Goal: Find specific page/section: Find specific page/section

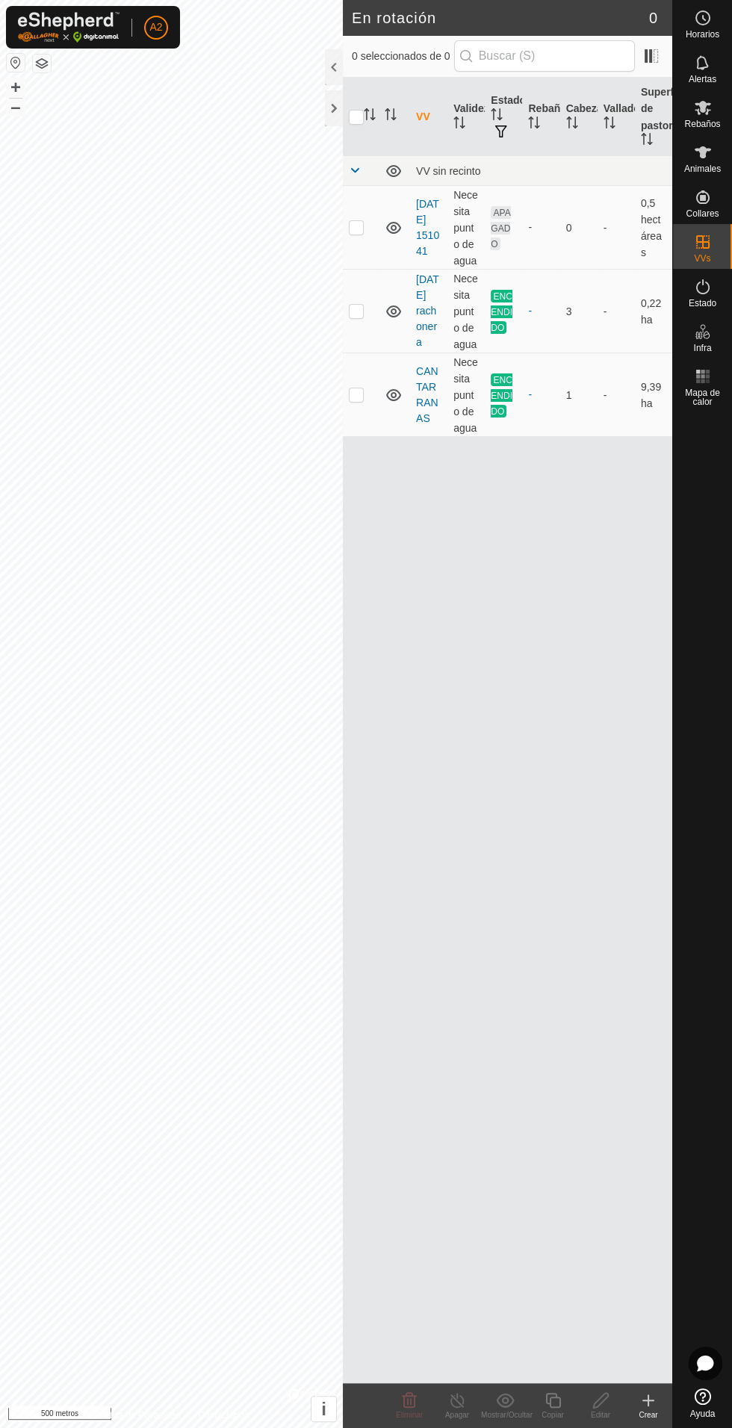
click at [432, 249] on font "CANTARRANAS" at bounding box center [427, 394] width 22 height 59
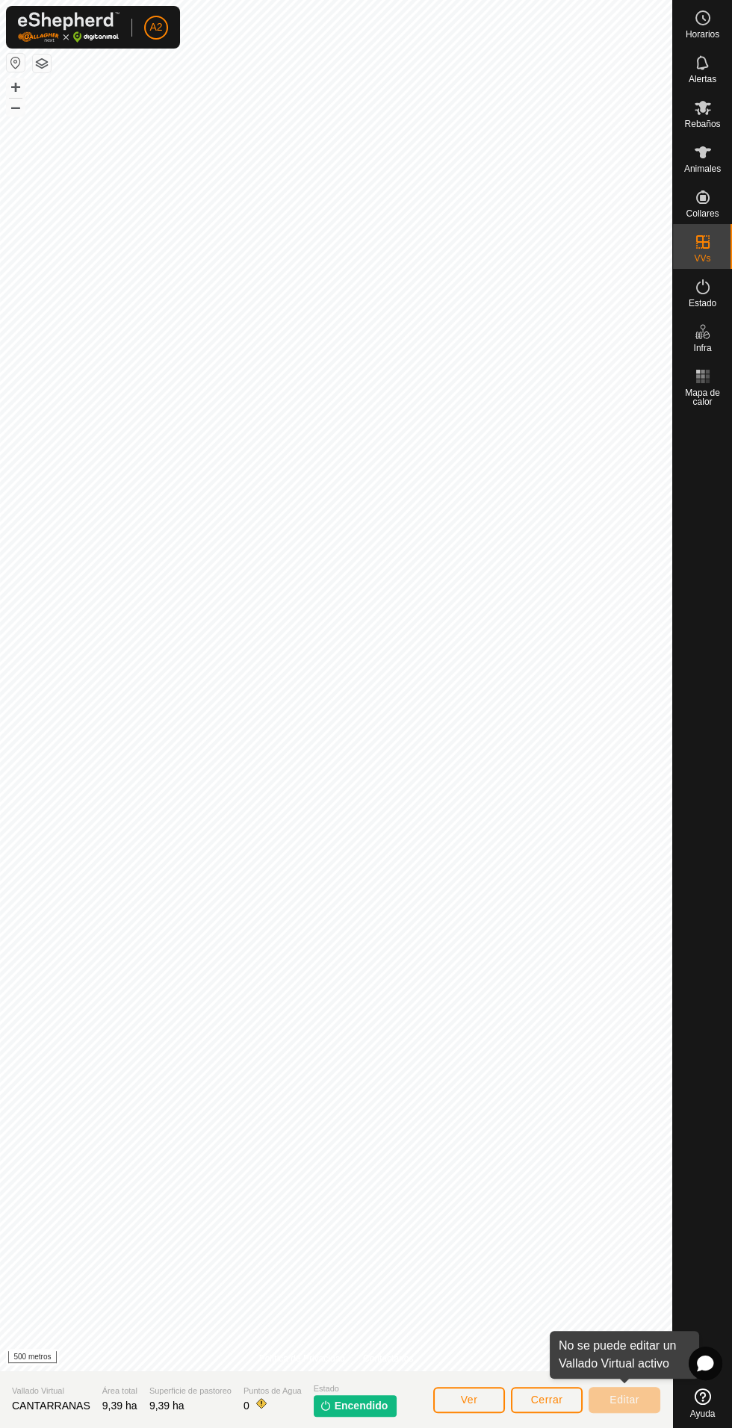
click at [706, 249] on es-activation-svg-icon at bounding box center [702, 287] width 27 height 24
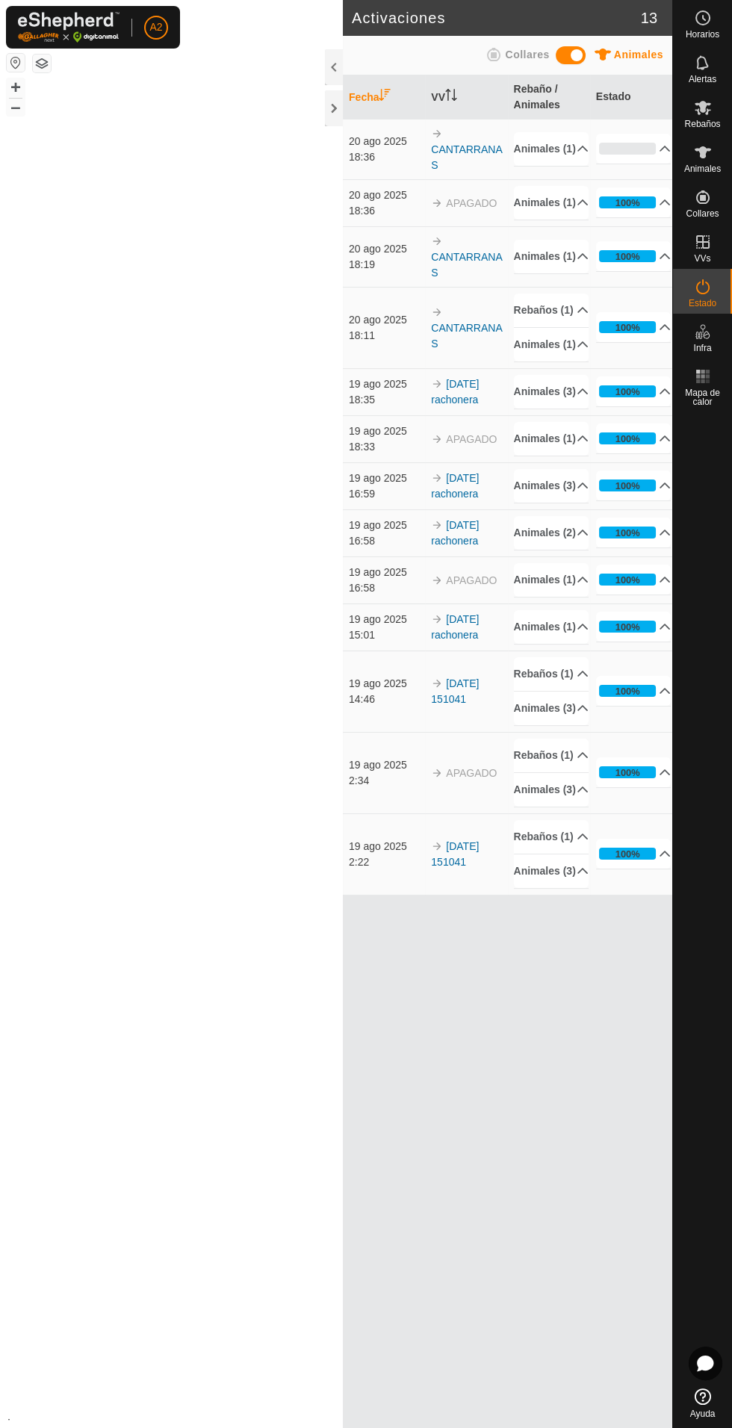
click at [694, 249] on div "Estado" at bounding box center [702, 291] width 59 height 45
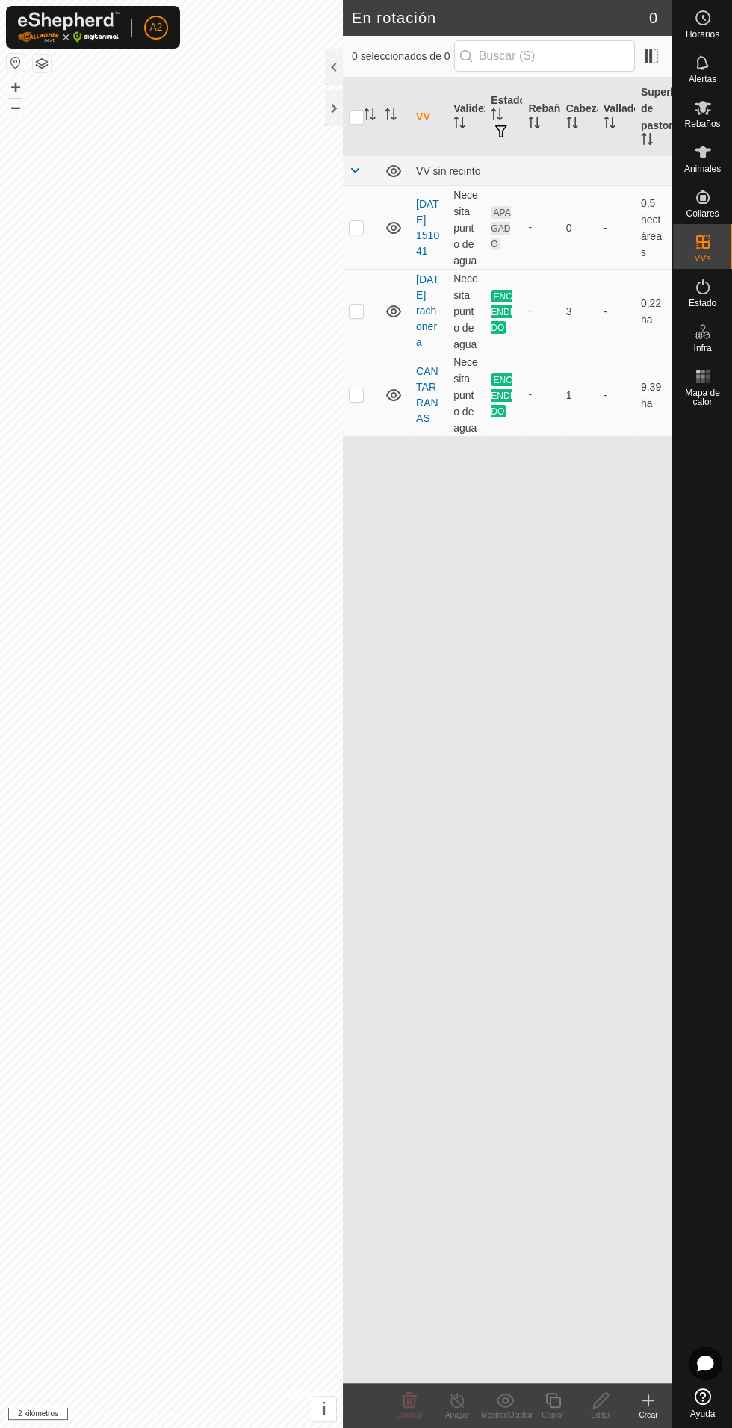
click at [423, 401] on font "CANTARRANAS" at bounding box center [427, 394] width 22 height 59
click at [435, 416] on font "CANTARRANAS" at bounding box center [427, 394] width 22 height 59
